Goal: Register for event/course

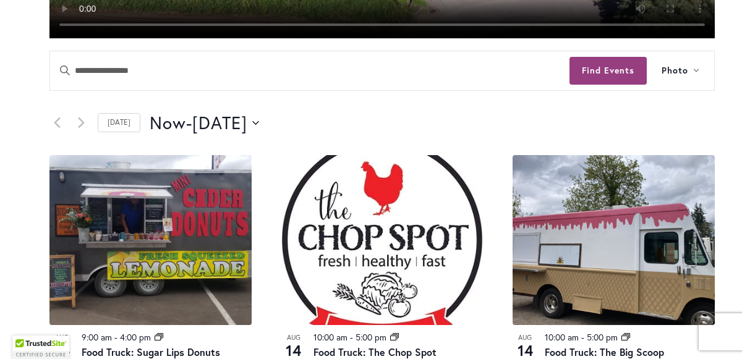
scroll to position [524, 0]
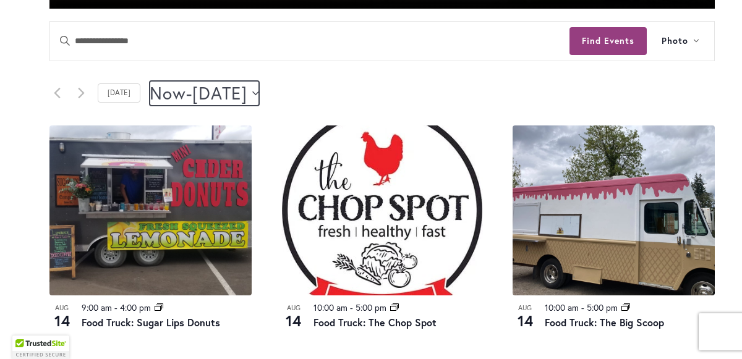
click at [259, 92] on icon "Click to toggle datepicker" at bounding box center [255, 93] width 7 height 5
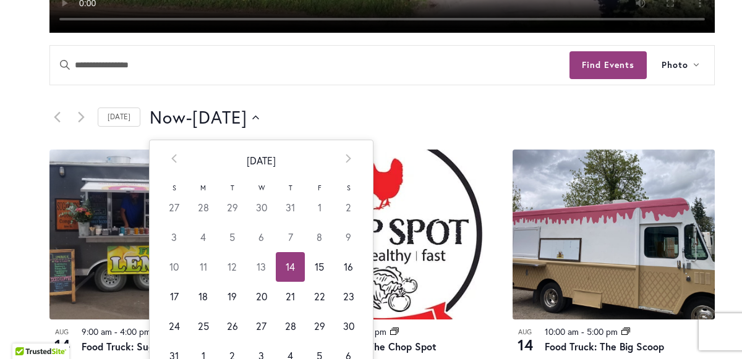
scroll to position [548, 0]
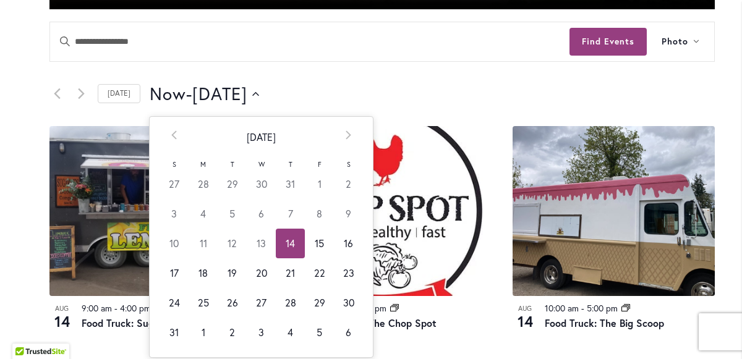
click at [396, 73] on header "Events Search and Views Navigation Search Enter Keyword. Search for Events by K…" at bounding box center [381, 74] width 665 height 104
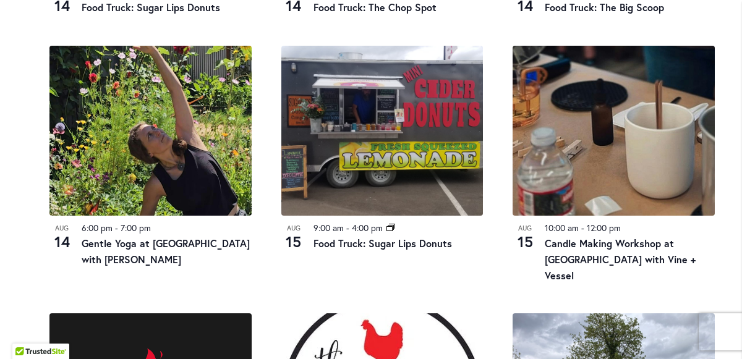
scroll to position [866, 0]
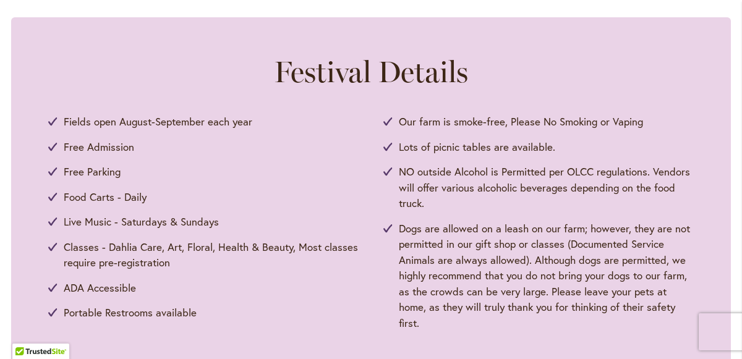
scroll to position [602, 0]
